Goal: Entertainment & Leisure: Consume media (video, audio)

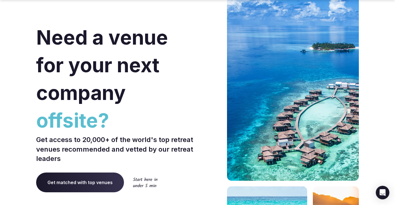
scroll to position [21, 0]
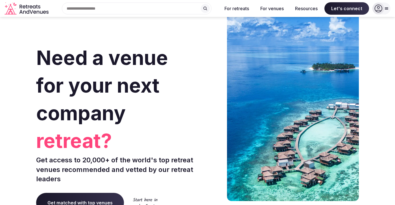
click at [385, 12] on div at bounding box center [382, 9] width 18 height 12
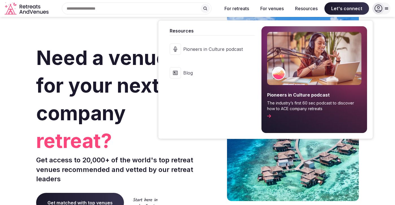
click at [207, 54] on link "Pioneers in Culture podcast" at bounding box center [209, 49] width 91 height 23
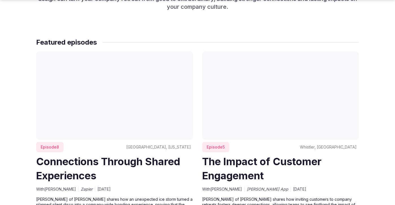
scroll to position [332, 0]
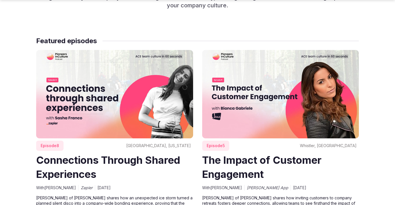
click at [74, 164] on link "Connections Through Shared Experiences" at bounding box center [108, 167] width 144 height 27
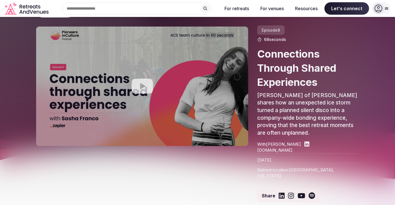
scroll to position [19, 0]
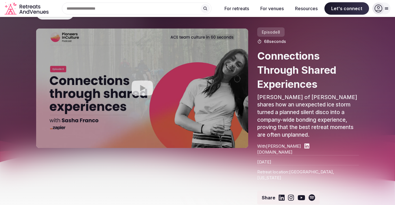
click at [304, 146] on icon at bounding box center [306, 146] width 5 height 6
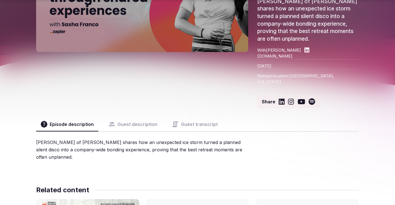
scroll to position [115, 0]
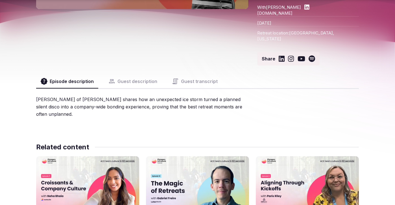
click at [131, 75] on button "Guest description" at bounding box center [133, 82] width 58 height 14
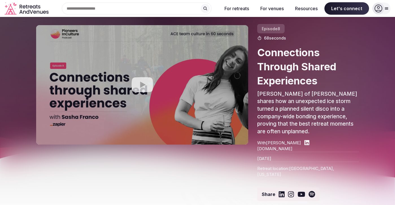
scroll to position [0, 0]
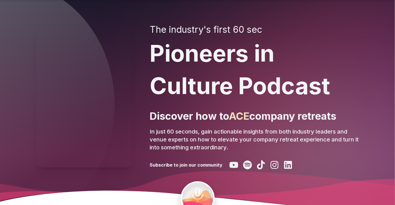
scroll to position [29, 0]
